Goal: Information Seeking & Learning: Learn about a topic

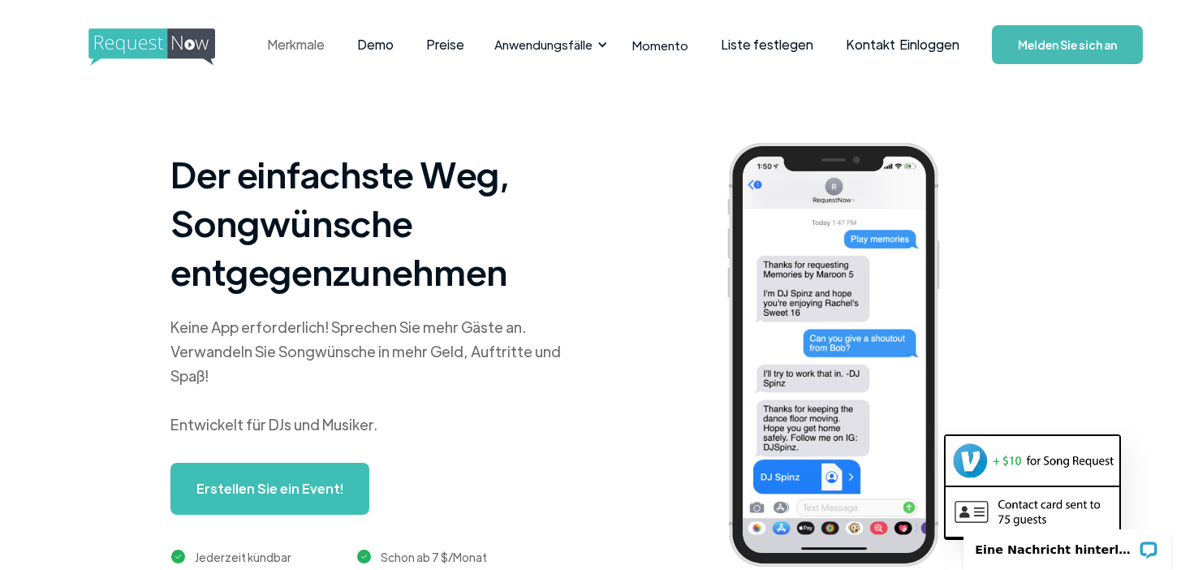
click at [308, 47] on font "Merkmale" at bounding box center [296, 44] width 58 height 17
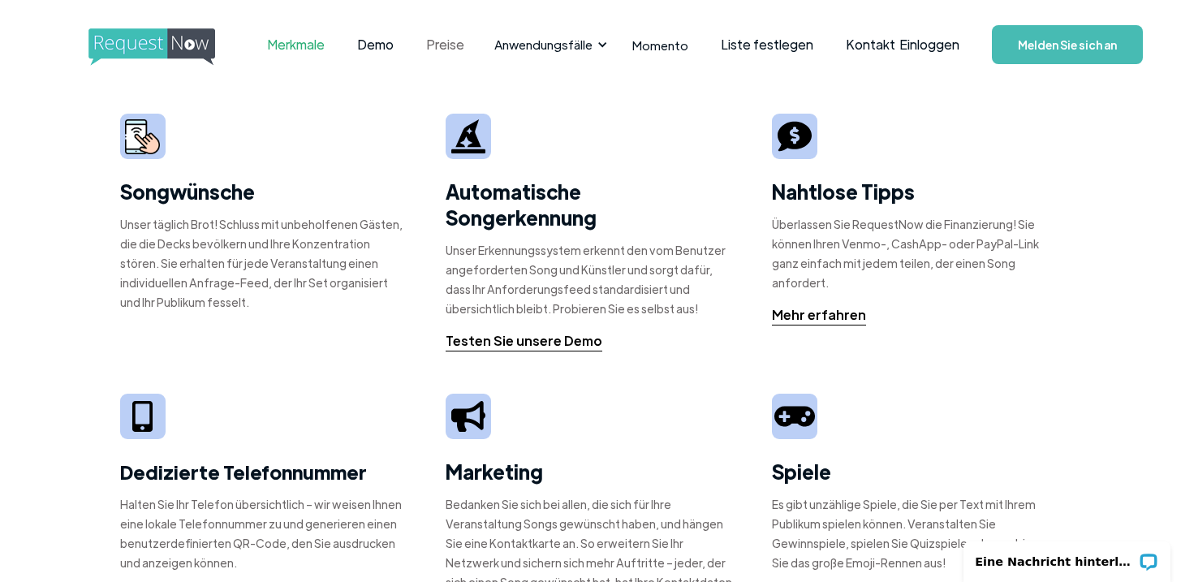
click at [448, 50] on font "Preise" at bounding box center [445, 44] width 38 height 17
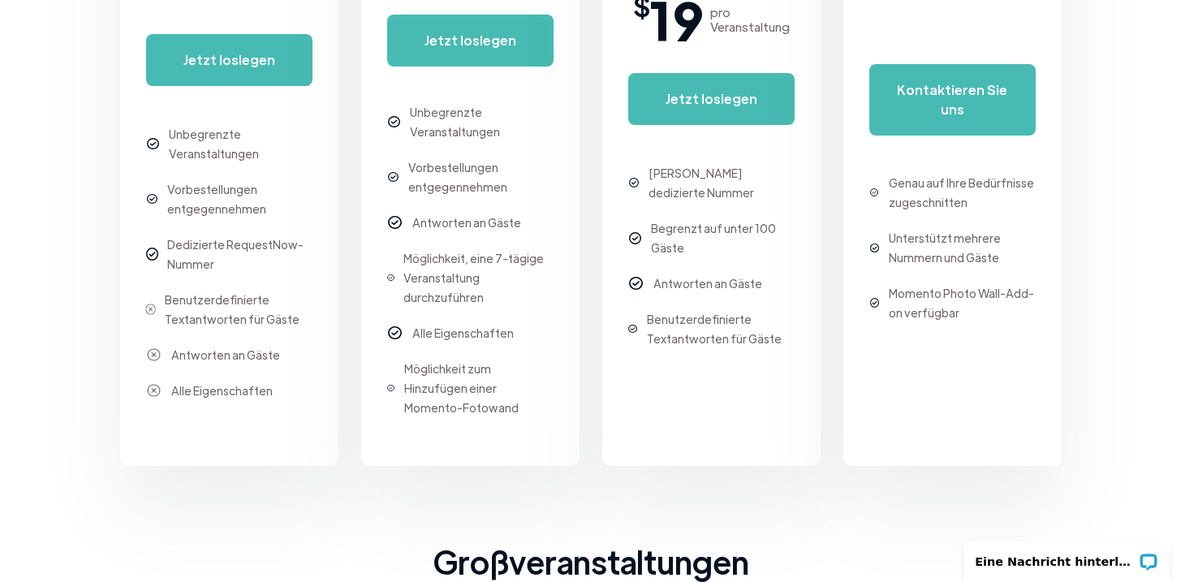
scroll to position [642, 0]
